Goal: Transaction & Acquisition: Purchase product/service

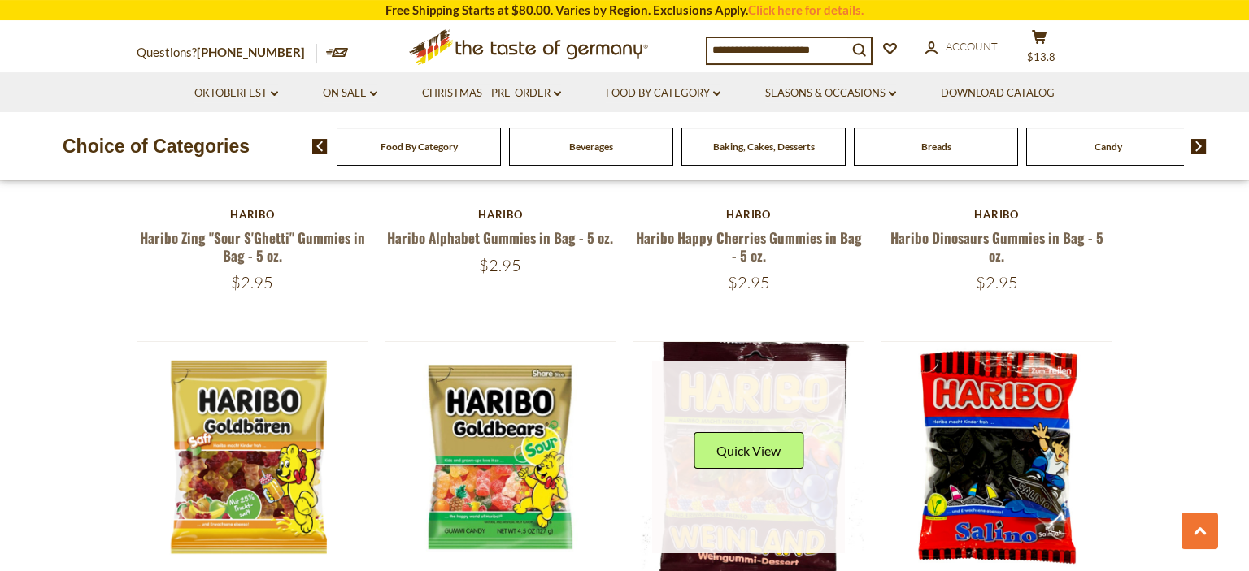
scroll to position [1288, 0]
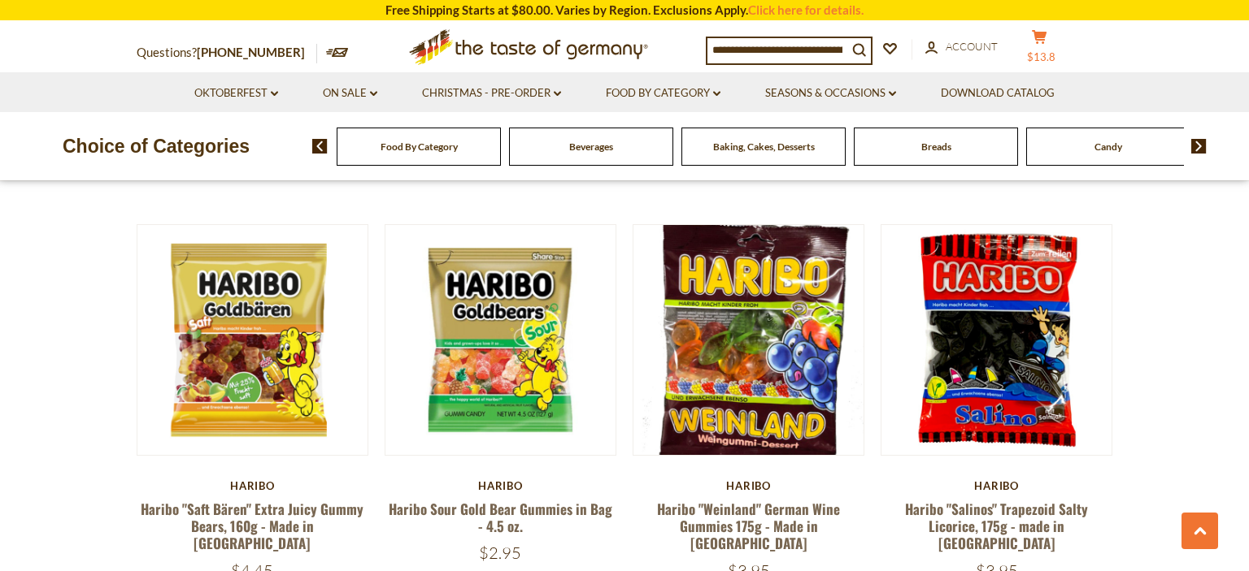
click at [1058, 45] on button "cart $13.8" at bounding box center [1038, 49] width 49 height 41
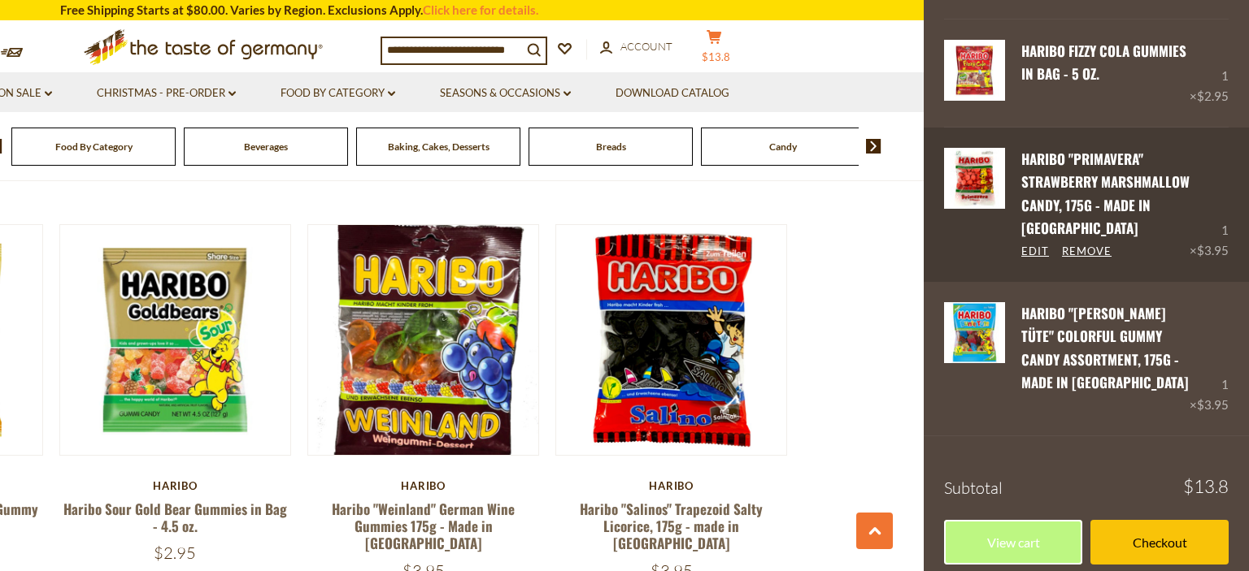
scroll to position [185, 0]
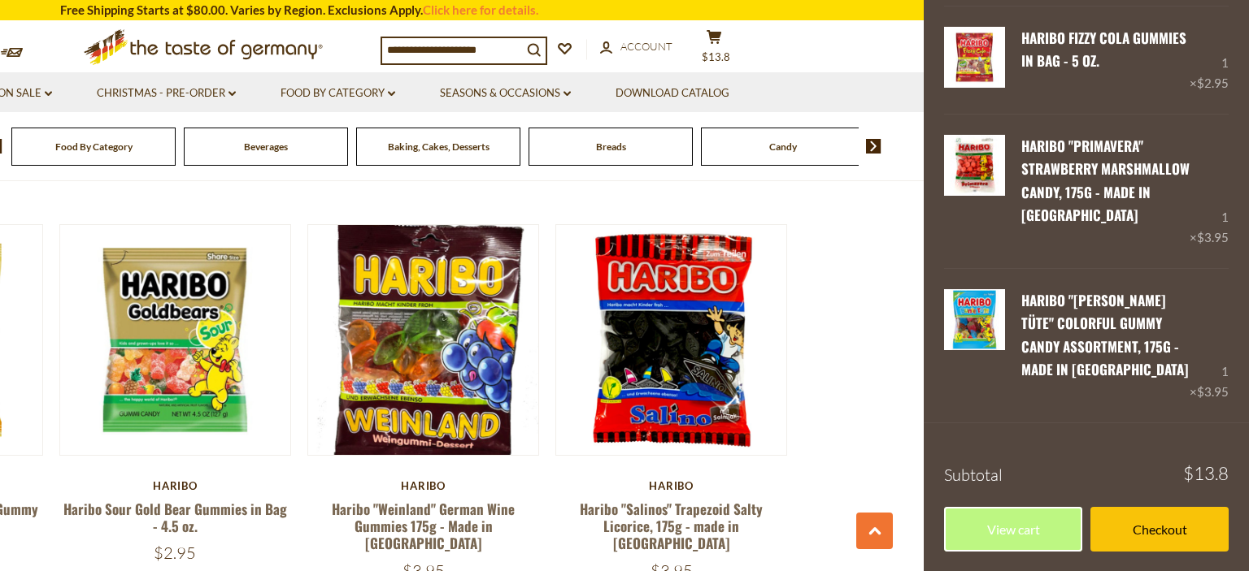
click at [833, 47] on section "Questions? 800-881-6419 MON - FRI, 9:00AM - 5:00PM (EST) × Questions? 800-881-6…" at bounding box center [299, 47] width 1249 height 50
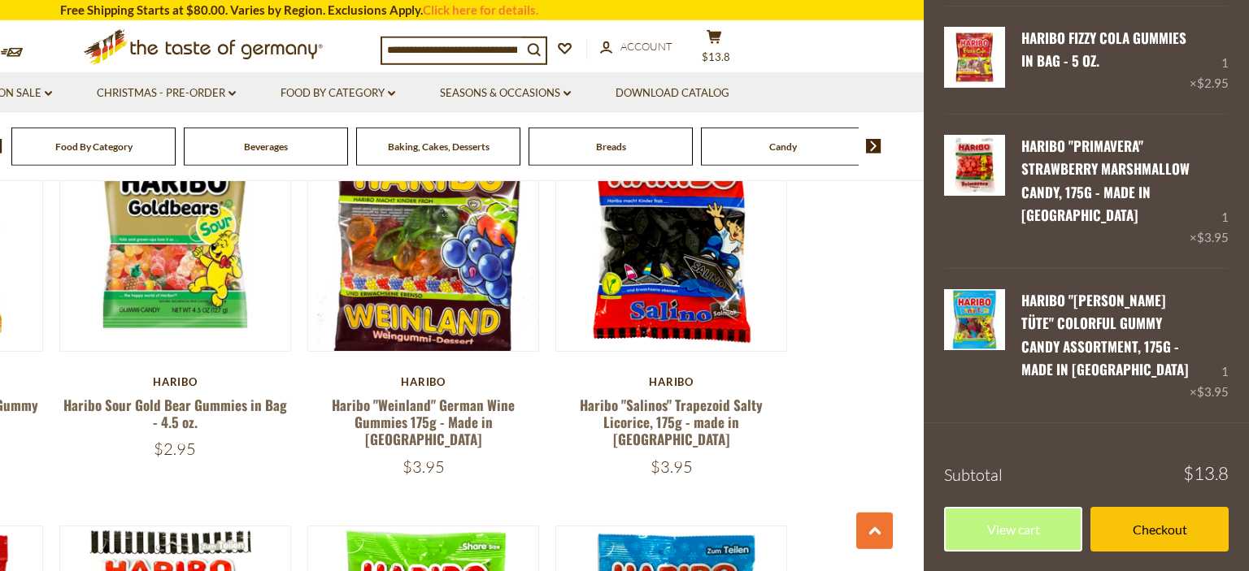
scroll to position [1459, 0]
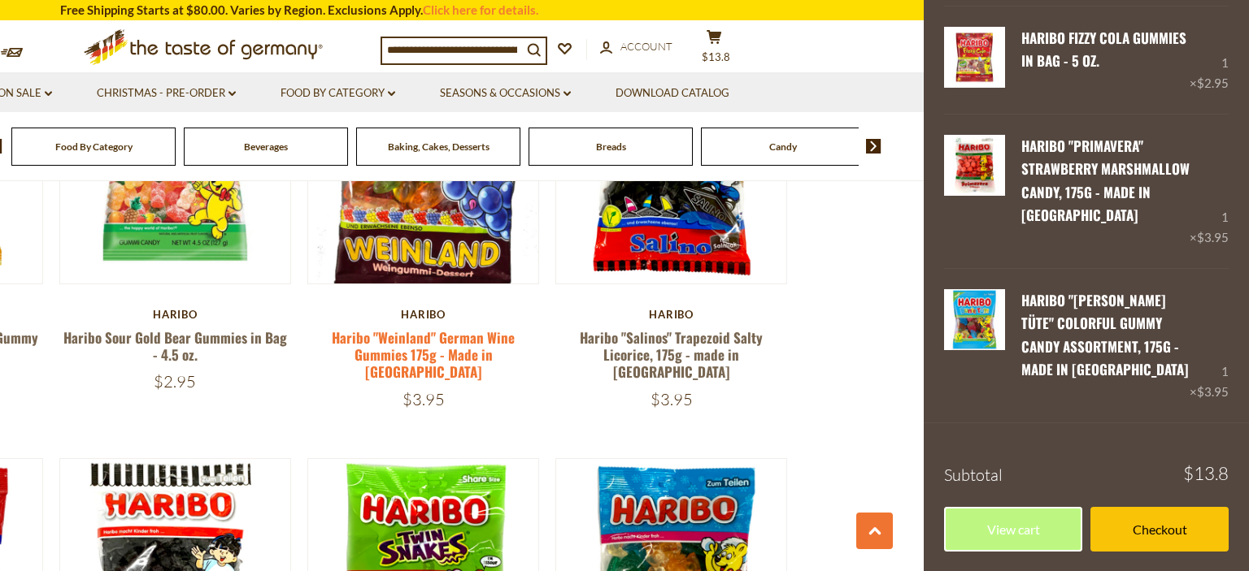
click at [473, 332] on link "Haribo "Weinland" German Wine Gummies 175g - Made in [GEOGRAPHIC_DATA]" at bounding box center [423, 355] width 183 height 55
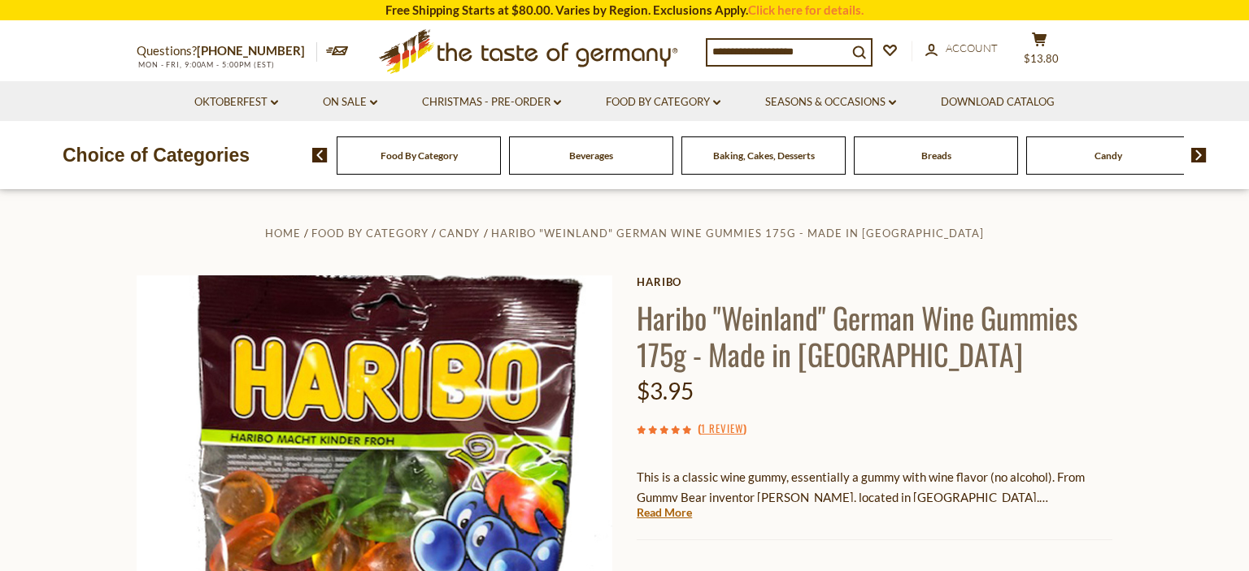
scroll to position [326, 0]
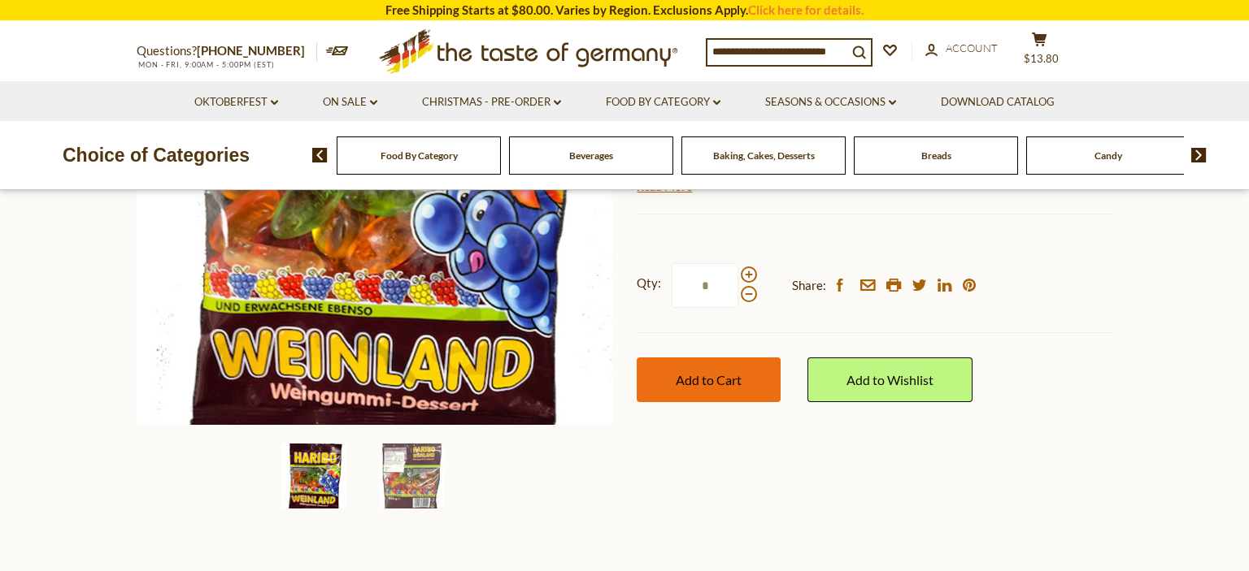
click at [736, 391] on button "Add to Cart" at bounding box center [709, 380] width 144 height 45
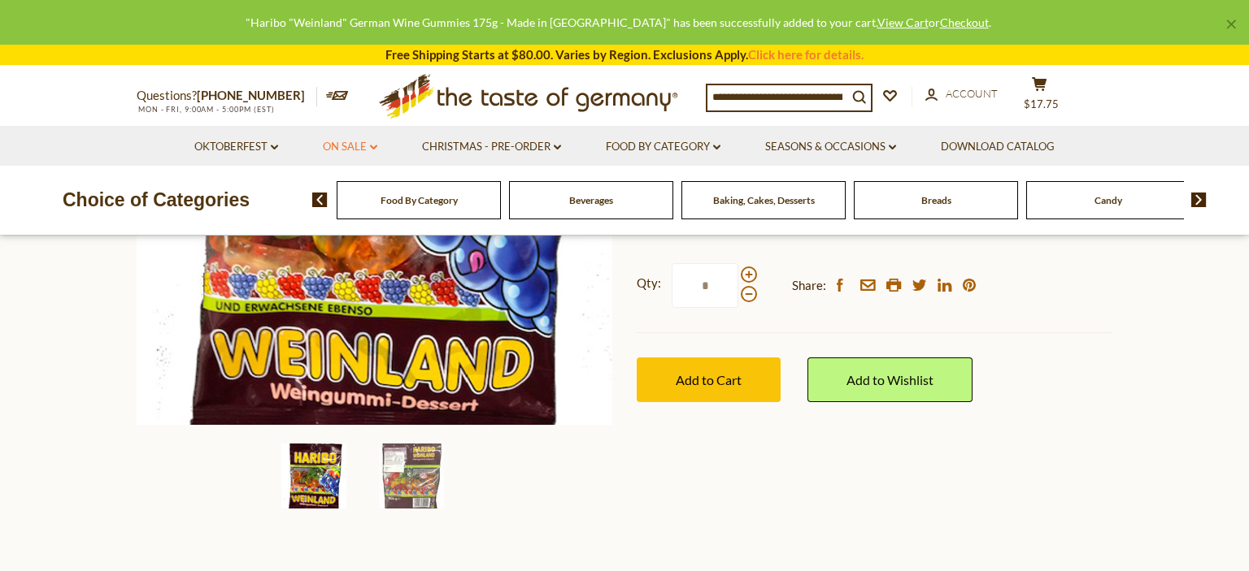
click at [372, 150] on icon "dropdown_arrow" at bounding box center [373, 148] width 7 height 6
click at [361, 193] on link "All On Sale" at bounding box center [343, 189] width 59 height 15
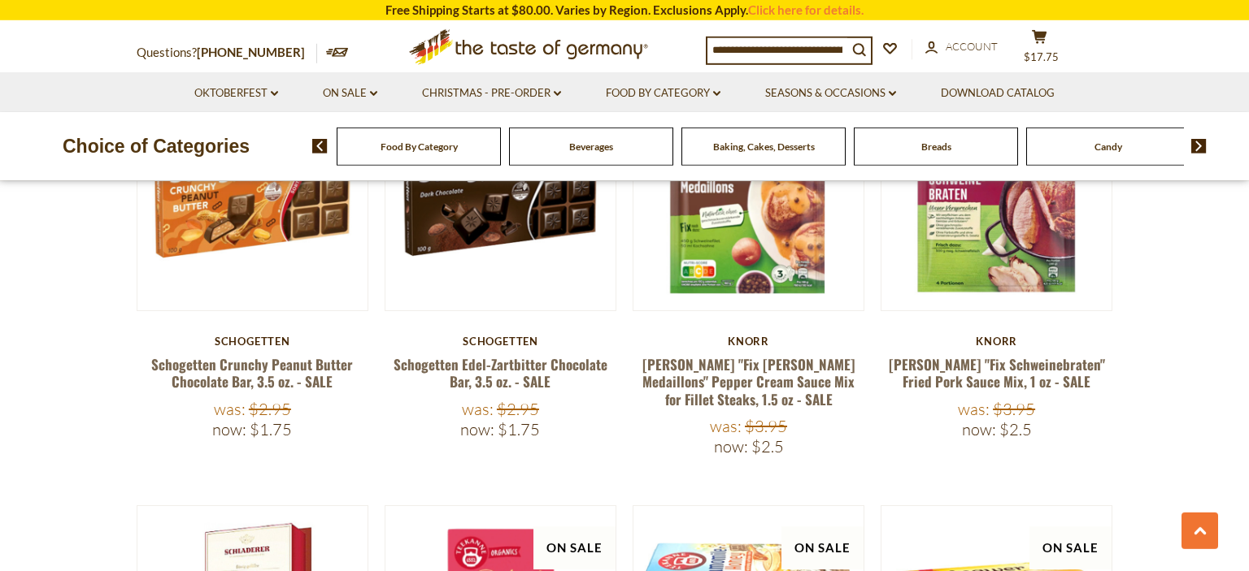
scroll to position [1631, 0]
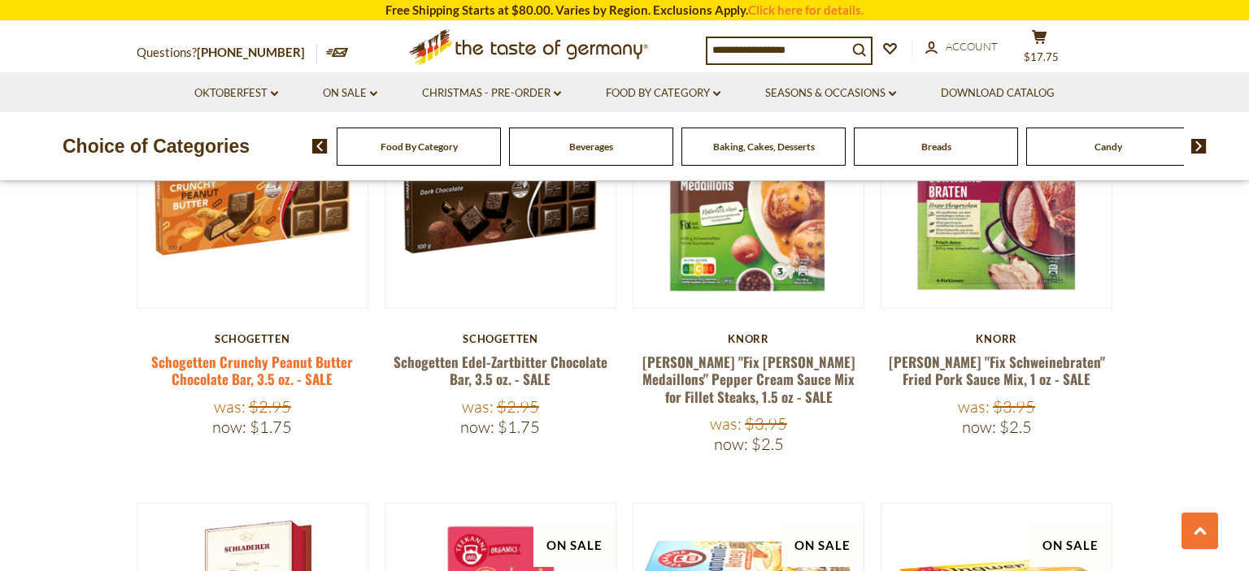
click at [277, 352] on link "Schogetten Crunchy Peanut Butter Chocolate Bar, 3.5 oz. - SALE" at bounding box center [252, 370] width 202 height 37
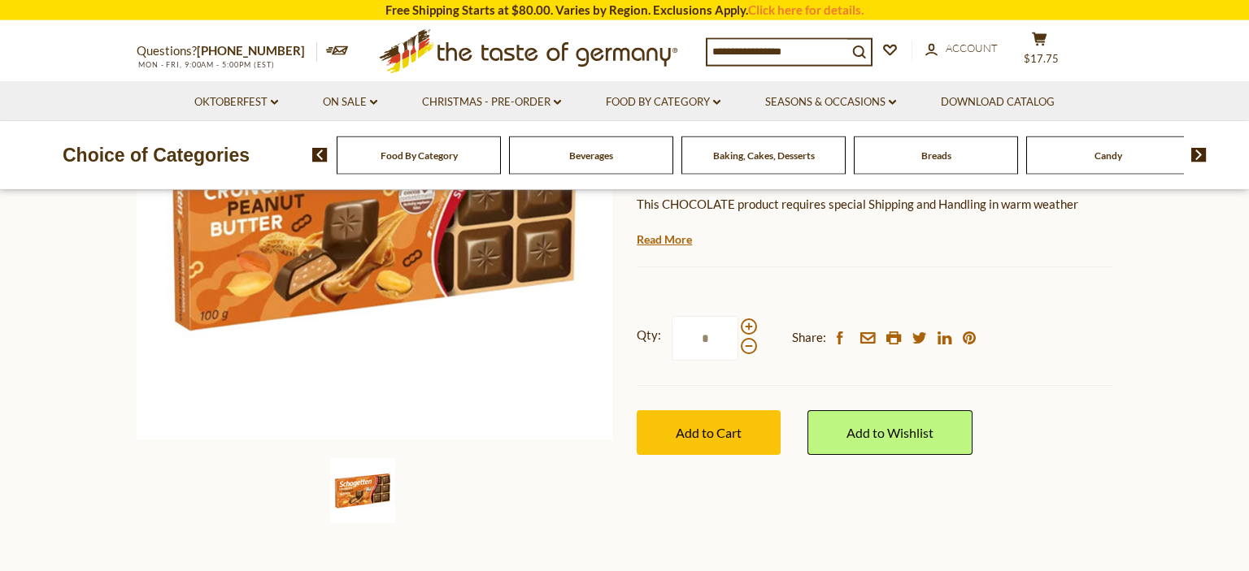
scroll to position [326, 0]
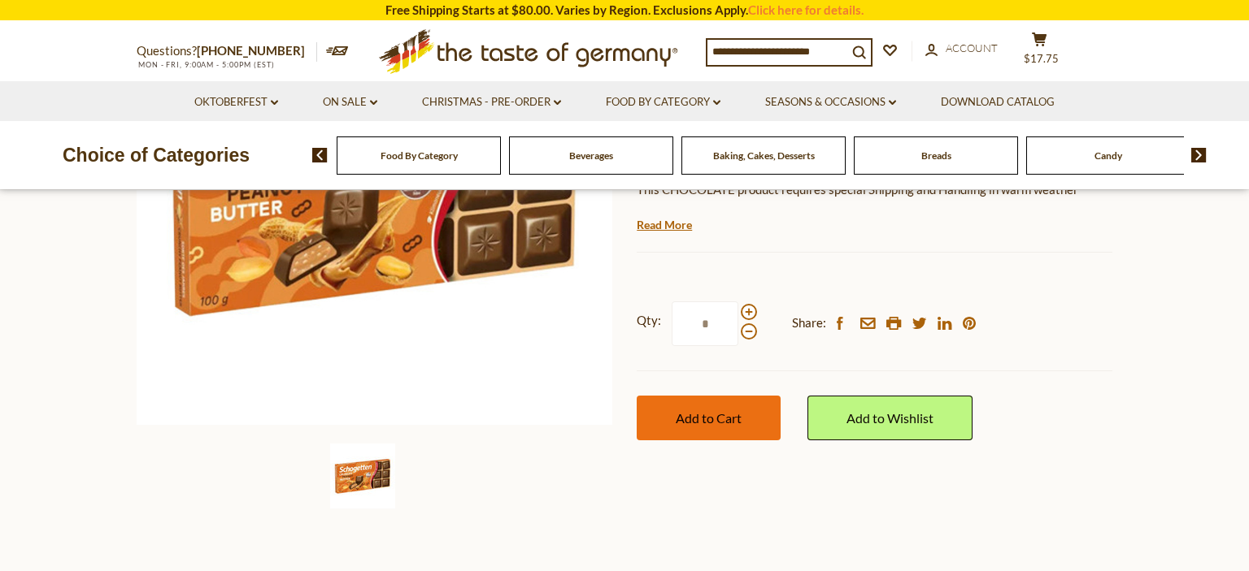
click at [675, 431] on button "Add to Cart" at bounding box center [709, 418] width 144 height 45
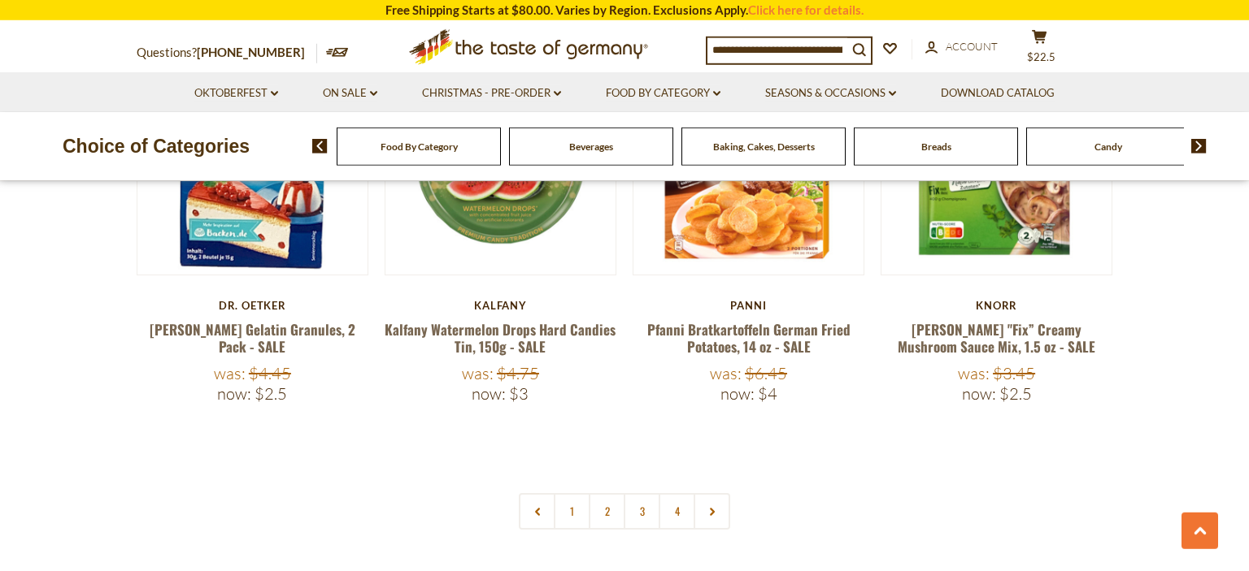
scroll to position [3948, 0]
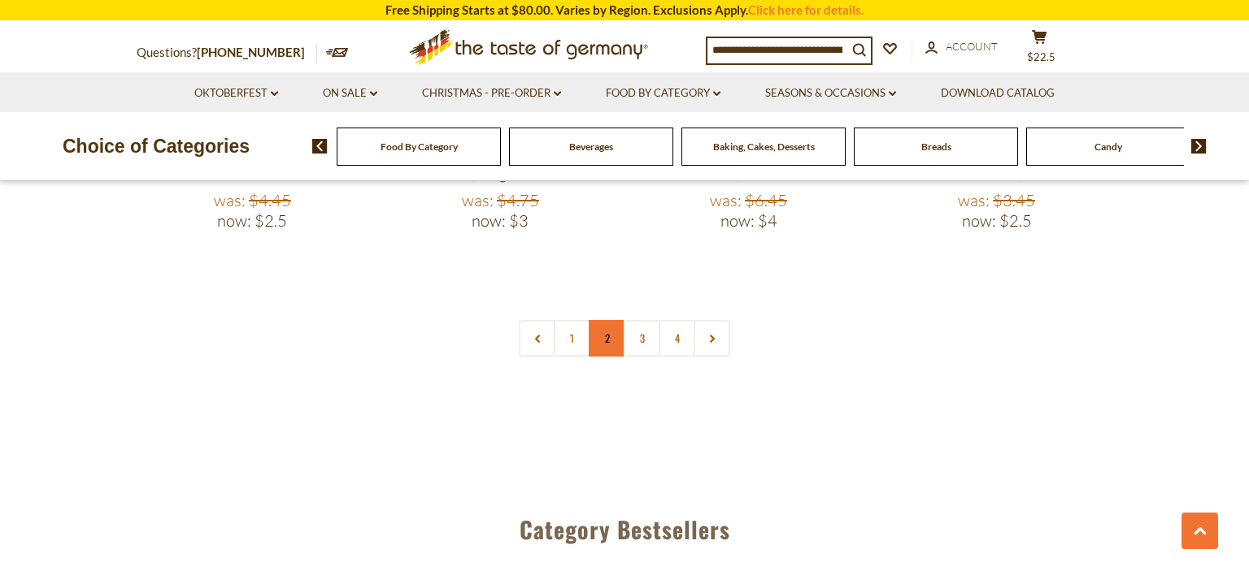
click at [593, 320] on link "2" at bounding box center [607, 338] width 37 height 37
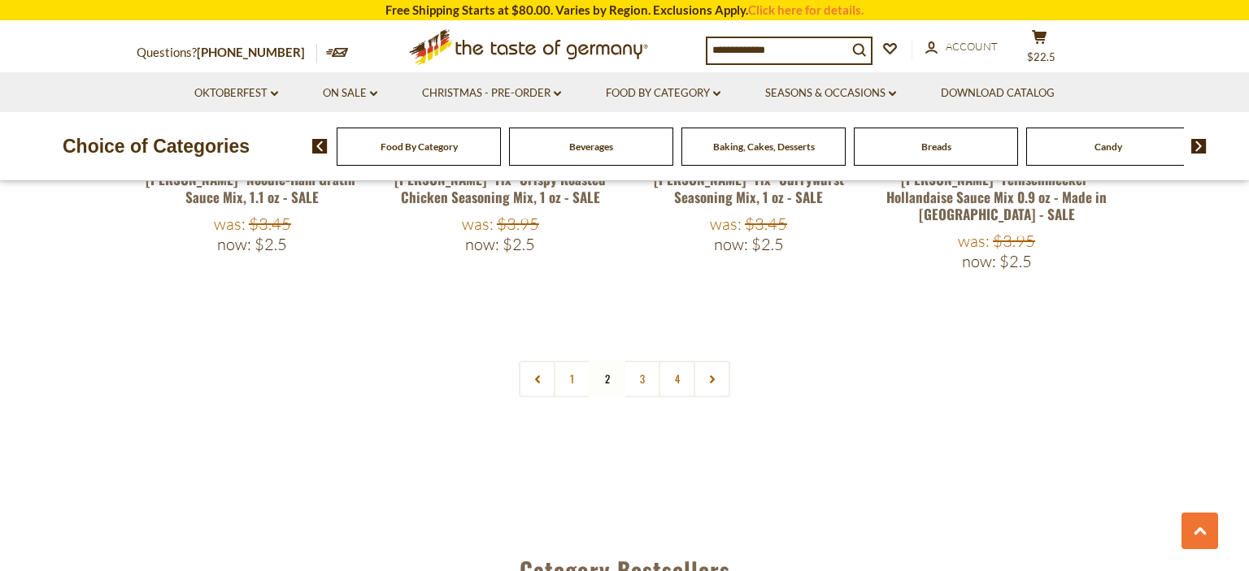
scroll to position [3986, 0]
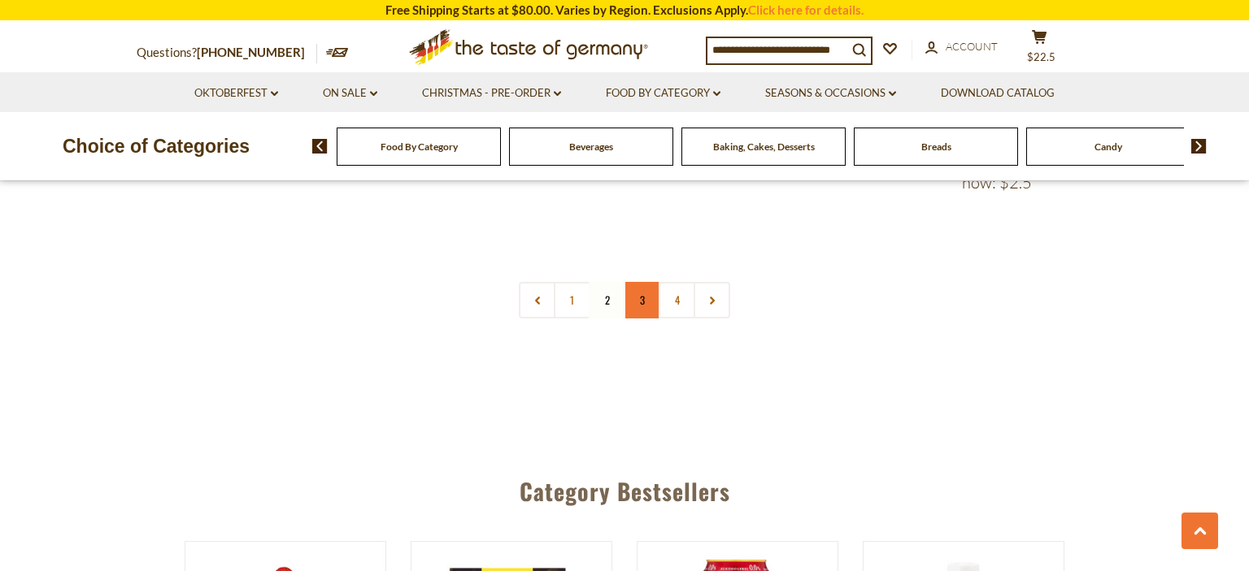
click at [641, 282] on link "3" at bounding box center [641, 300] width 37 height 37
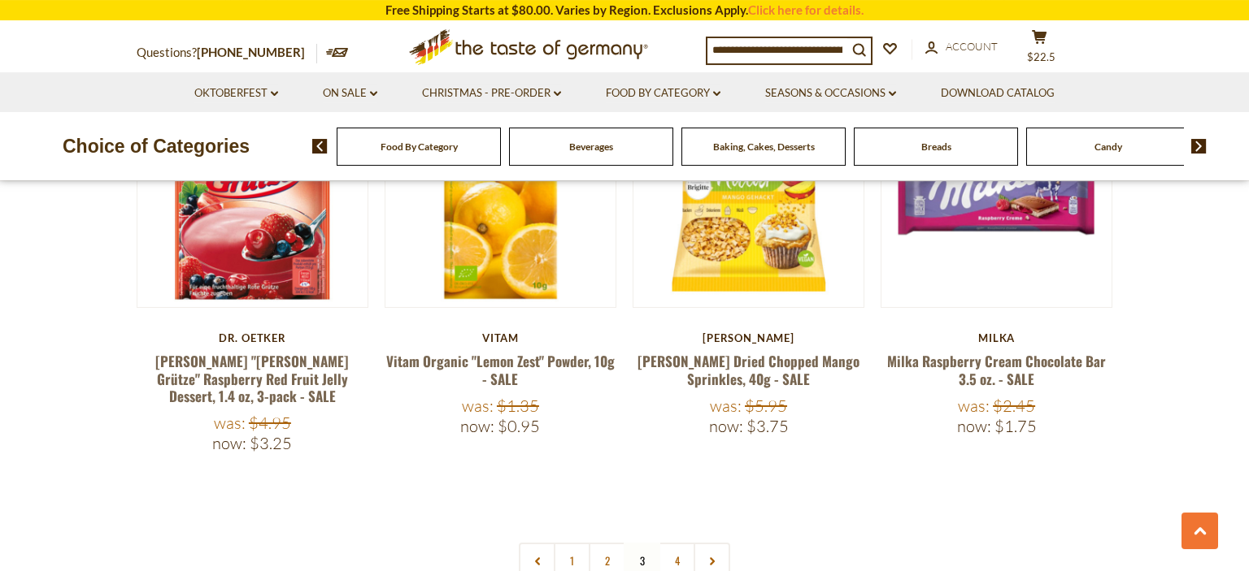
scroll to position [3900, 0]
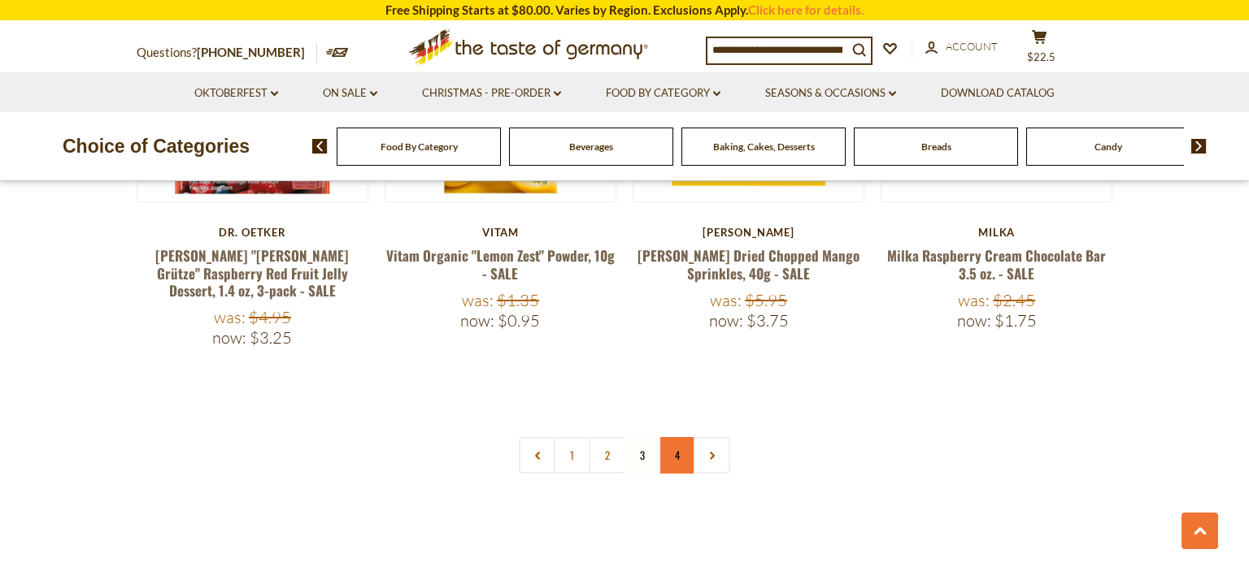
click at [687, 437] on link "4" at bounding box center [676, 455] width 37 height 37
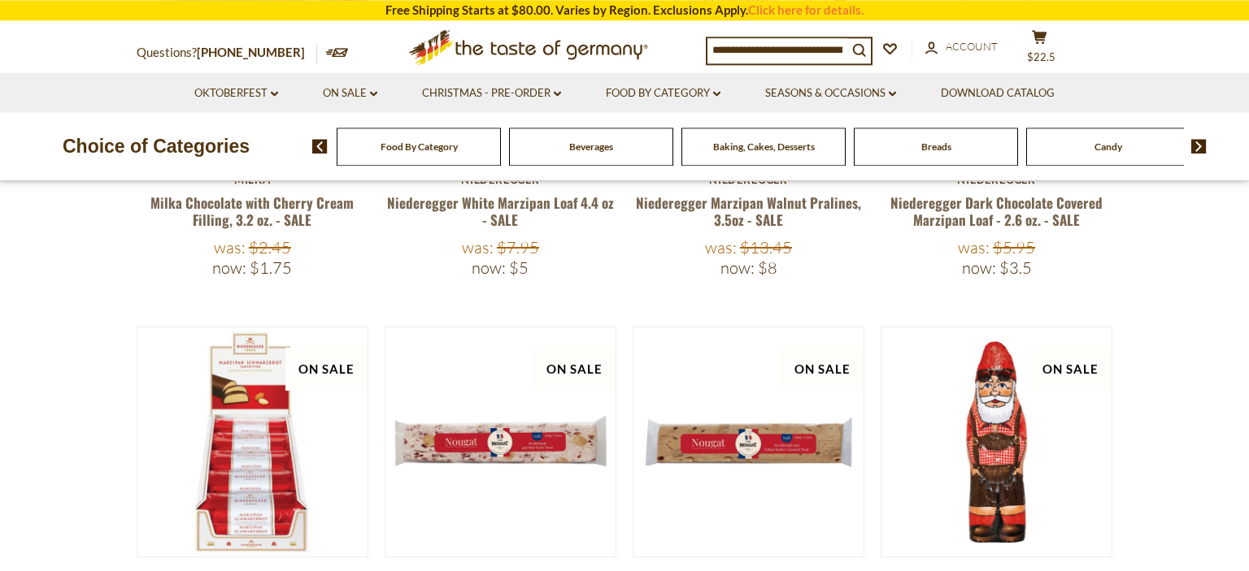
scroll to position [296, 0]
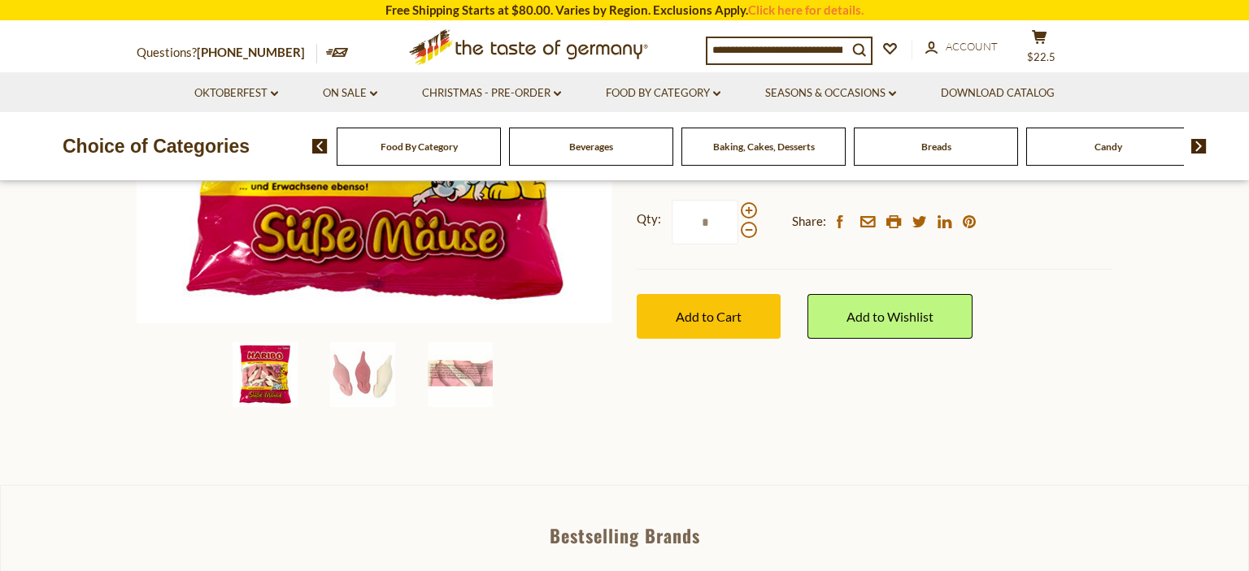
scroll to position [429, 0]
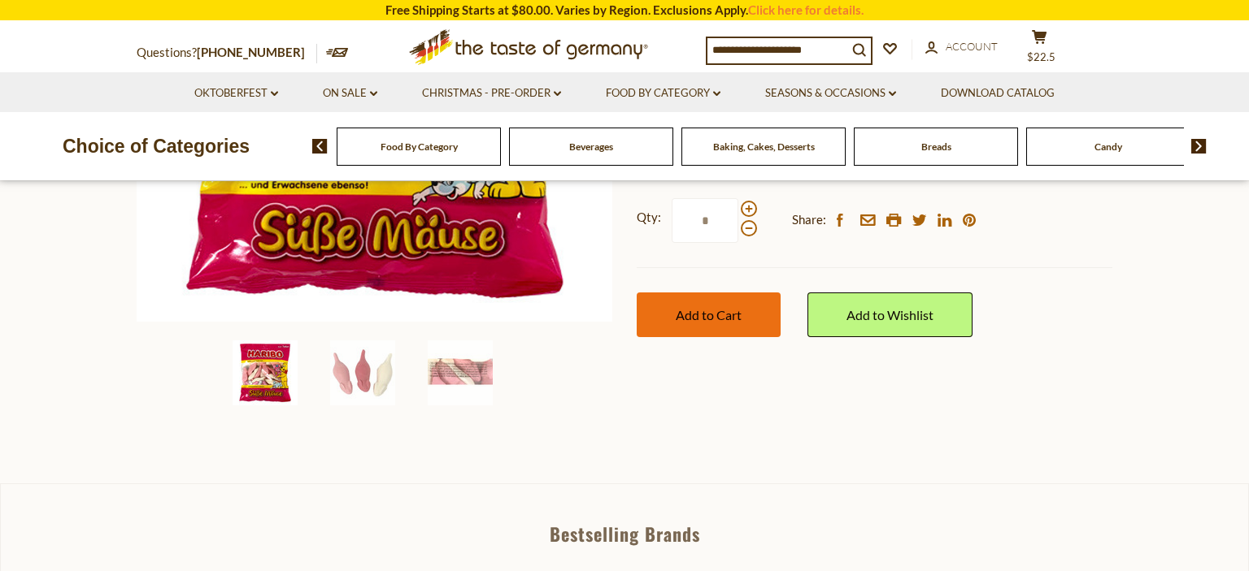
click at [734, 323] on button "Add to Cart" at bounding box center [709, 315] width 144 height 45
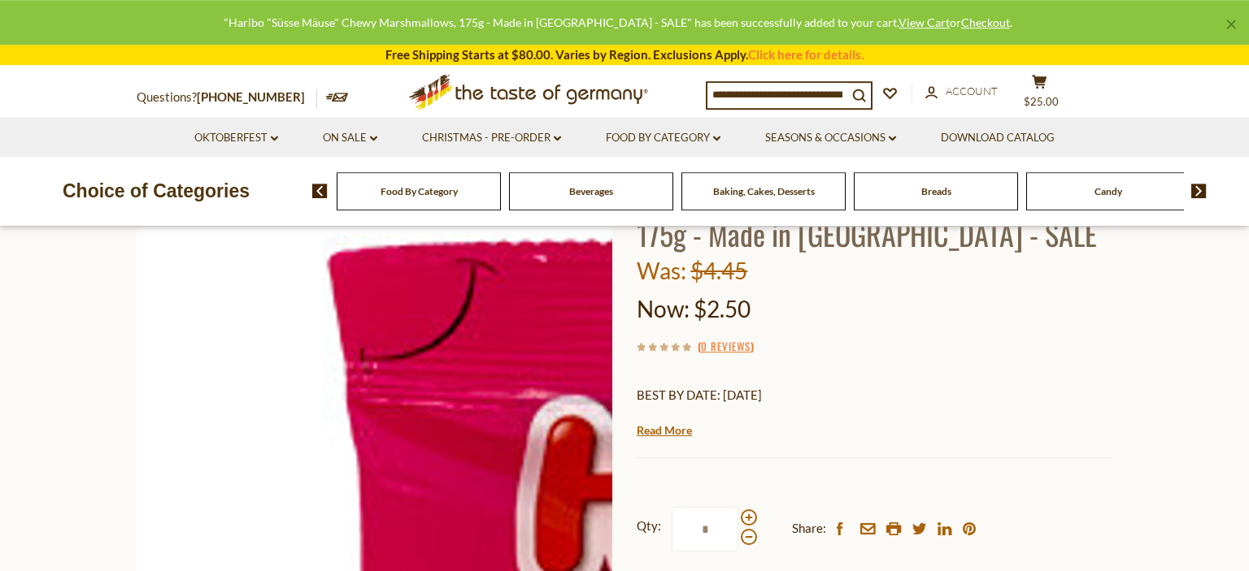
scroll to position [85, 0]
